Goal: Transaction & Acquisition: Book appointment/travel/reservation

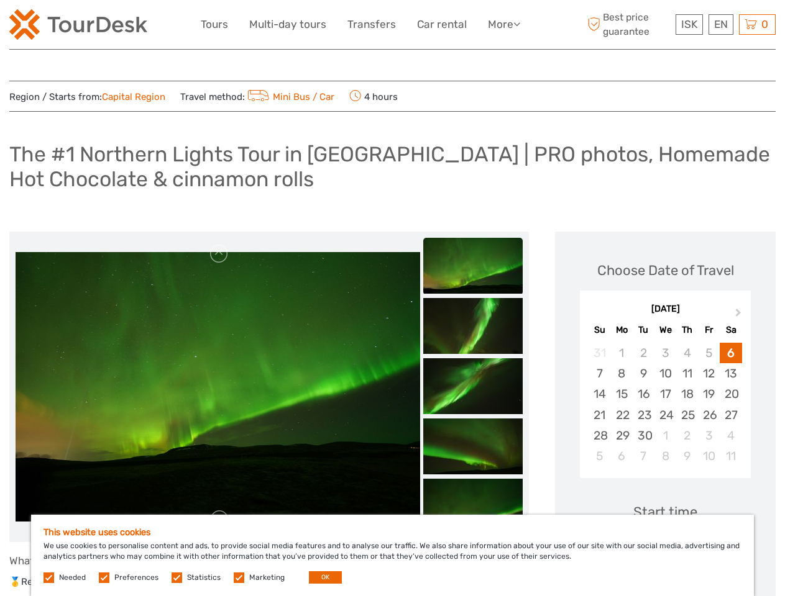
click at [503, 24] on link "More" at bounding box center [504, 25] width 32 height 18
click at [517, 24] on icon at bounding box center [516, 24] width 7 height 11
click at [688, 24] on span "ISK" at bounding box center [689, 24] width 16 height 12
click at [720, 24] on div "EN English Español Deutsch" at bounding box center [720, 24] width 25 height 20
click at [757, 24] on div "0 Items Total 0 ISK Checkout The shopping cart is empty." at bounding box center [757, 24] width 37 height 20
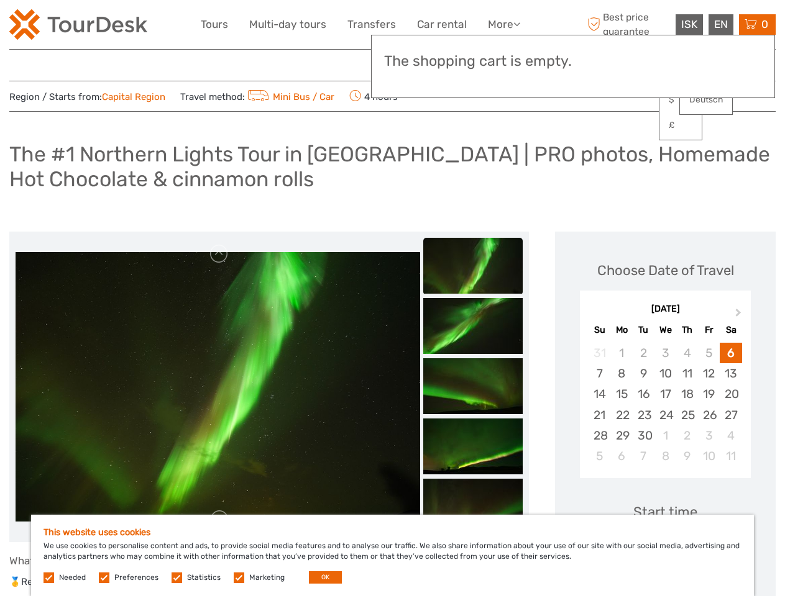
click at [217, 387] on img at bounding box center [218, 387] width 404 height 270
click at [219, 254] on link at bounding box center [219, 254] width 20 height 20
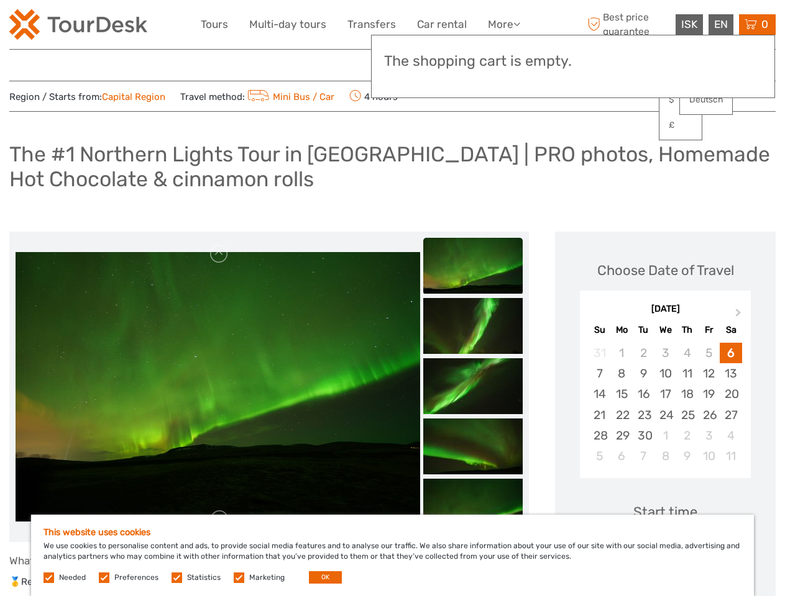
click at [473, 298] on img at bounding box center [472, 326] width 99 height 56
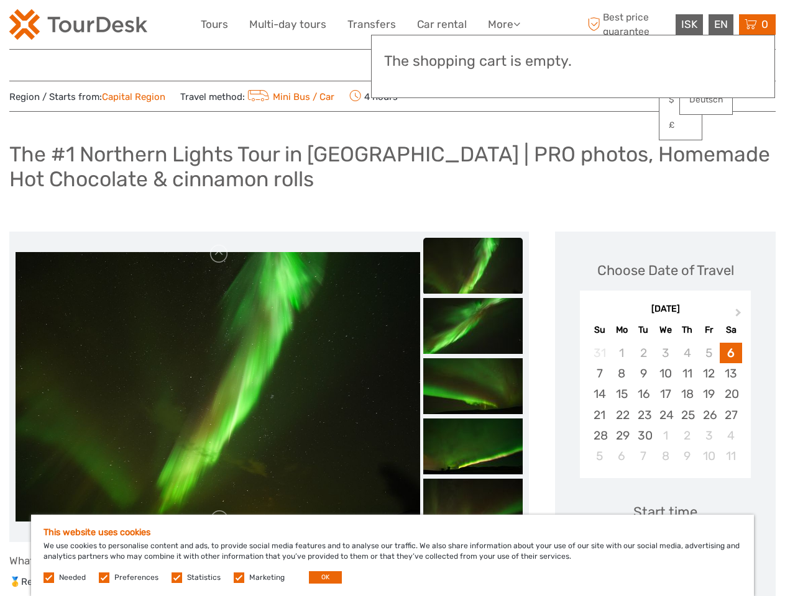
click at [473, 326] on img at bounding box center [472, 326] width 99 height 56
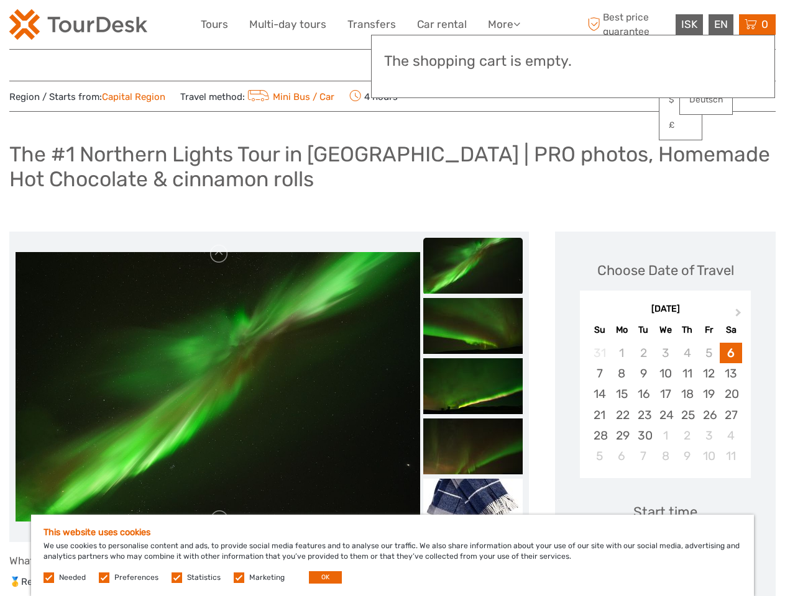
click at [473, 354] on img at bounding box center [472, 326] width 99 height 56
